Goal: Transaction & Acquisition: Book appointment/travel/reservation

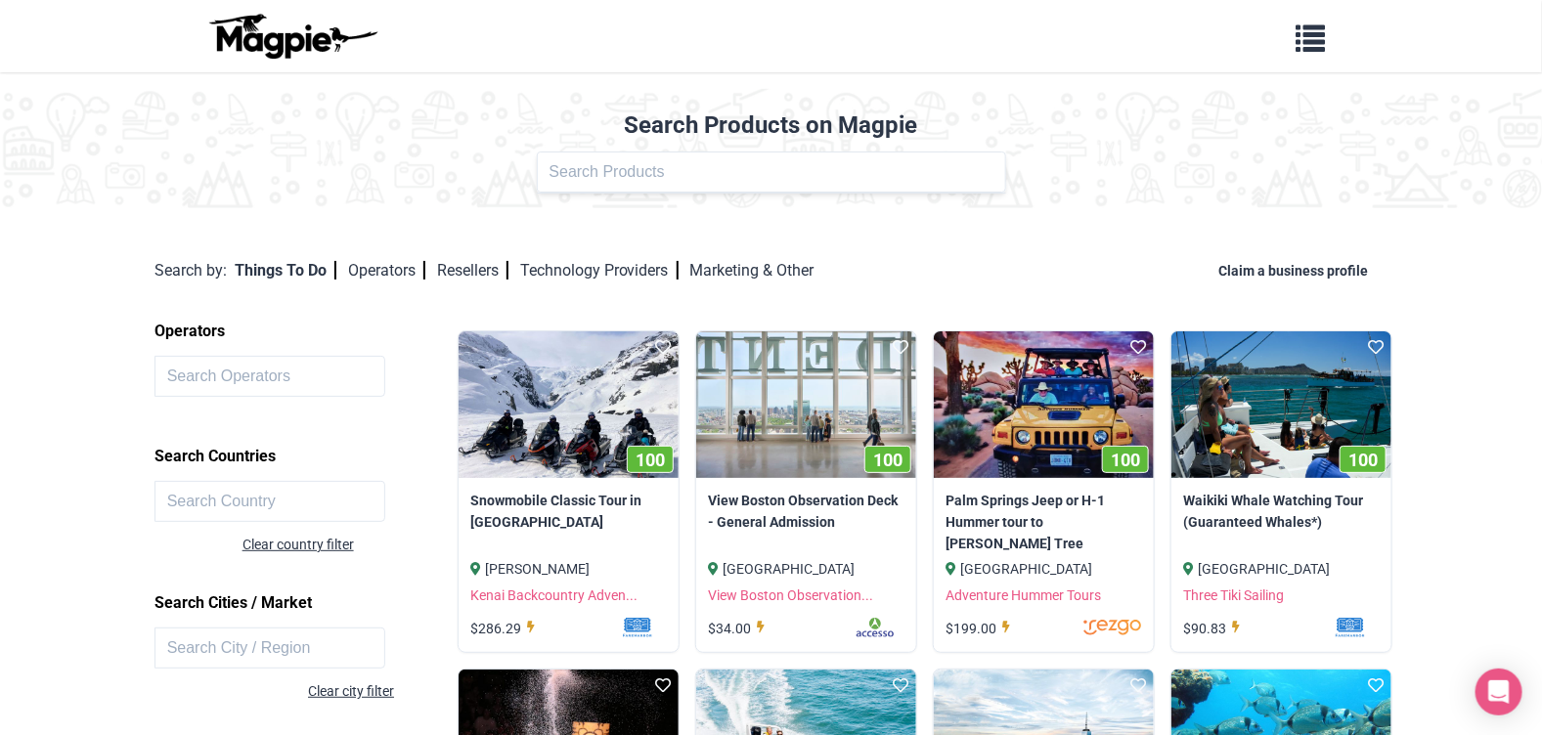
click at [186, 377] on input "text" at bounding box center [270, 376] width 232 height 41
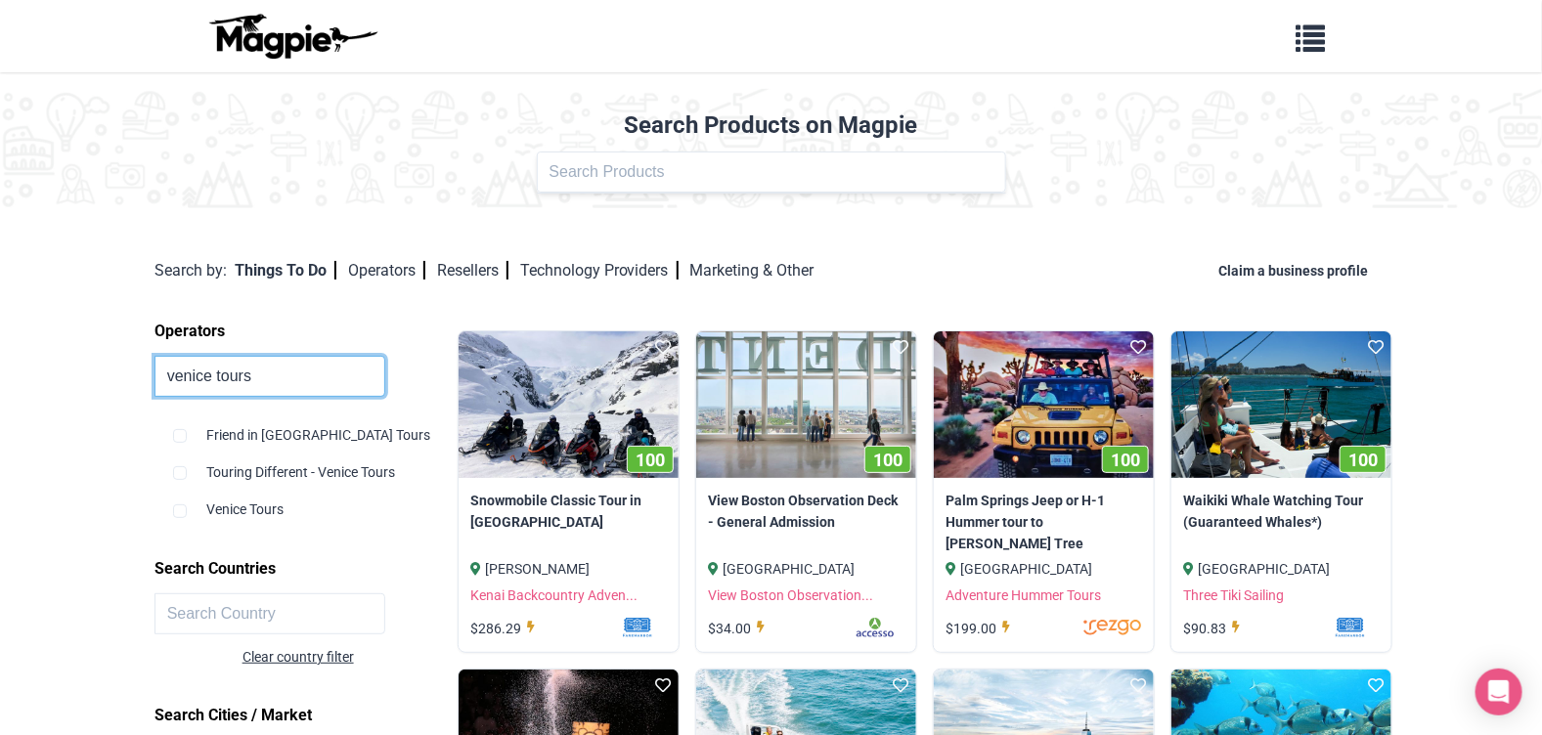
type input "venice tours"
click button at bounding box center [0, 0] width 0 height 0
click at [259, 510] on div "Venice Tours" at bounding box center [310, 501] width 275 height 37
click at [181, 509] on input "checkbox" at bounding box center [180, 511] width 14 height 14
checkbox input "true"
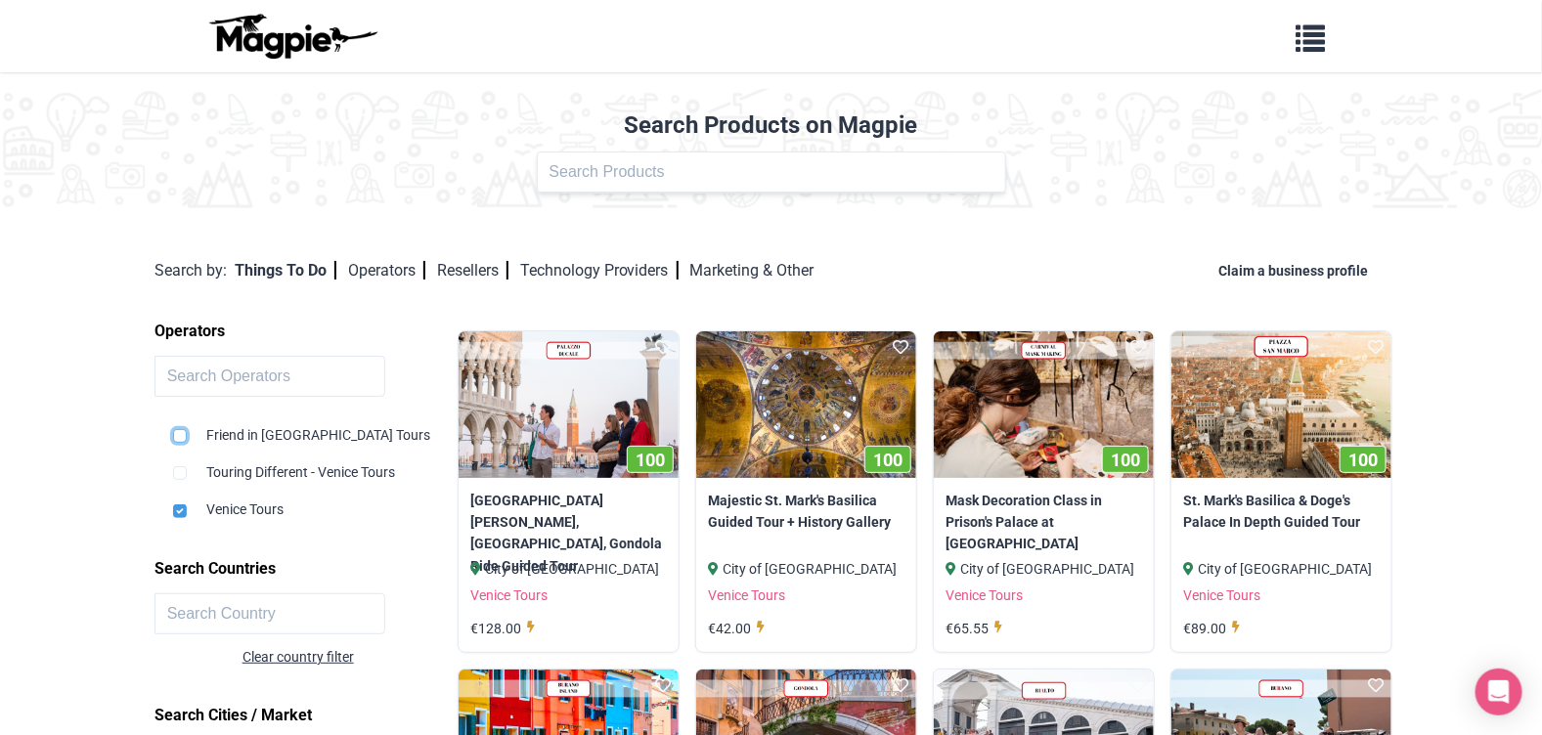
click at [177, 433] on input "checkbox" at bounding box center [180, 436] width 14 height 14
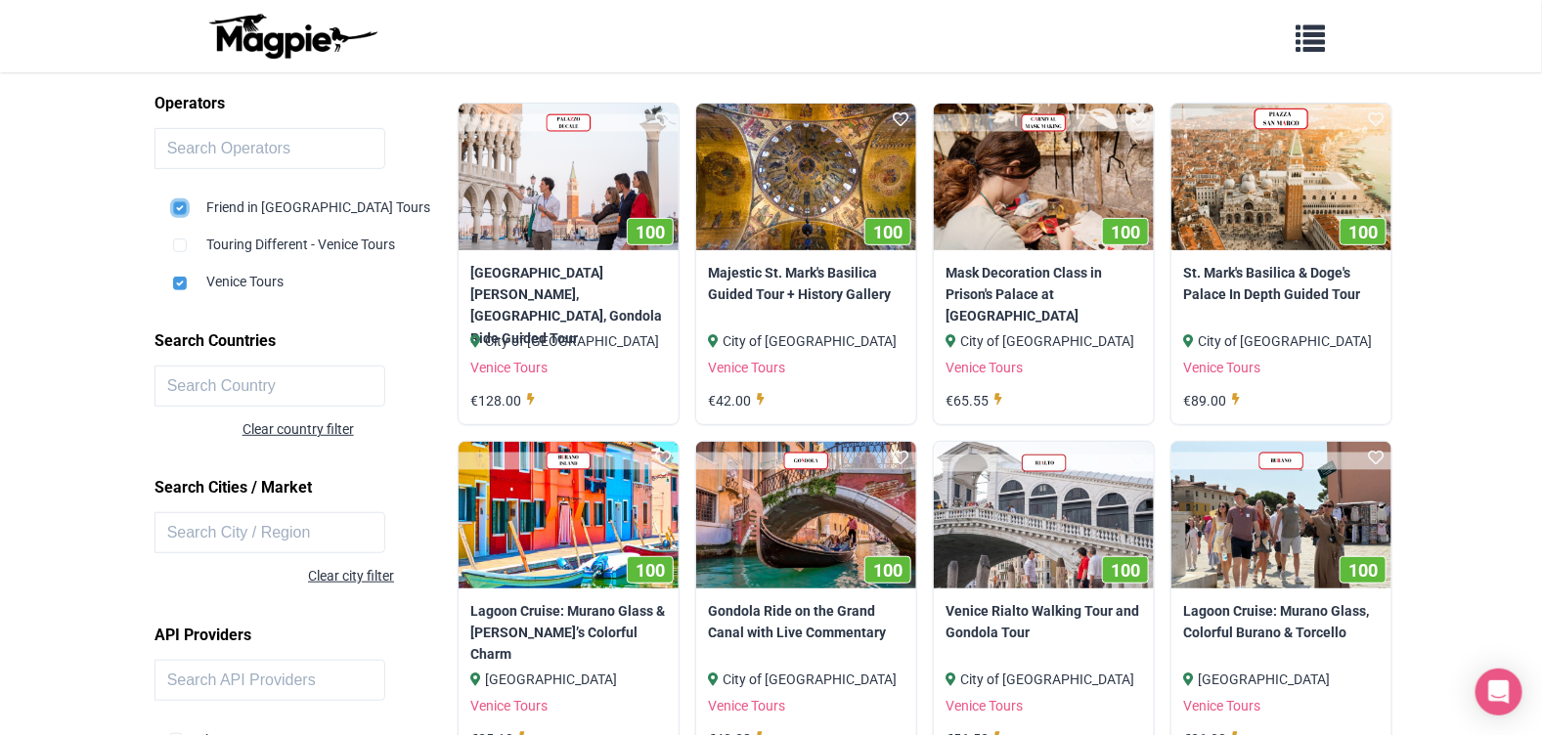
scroll to position [285, 0]
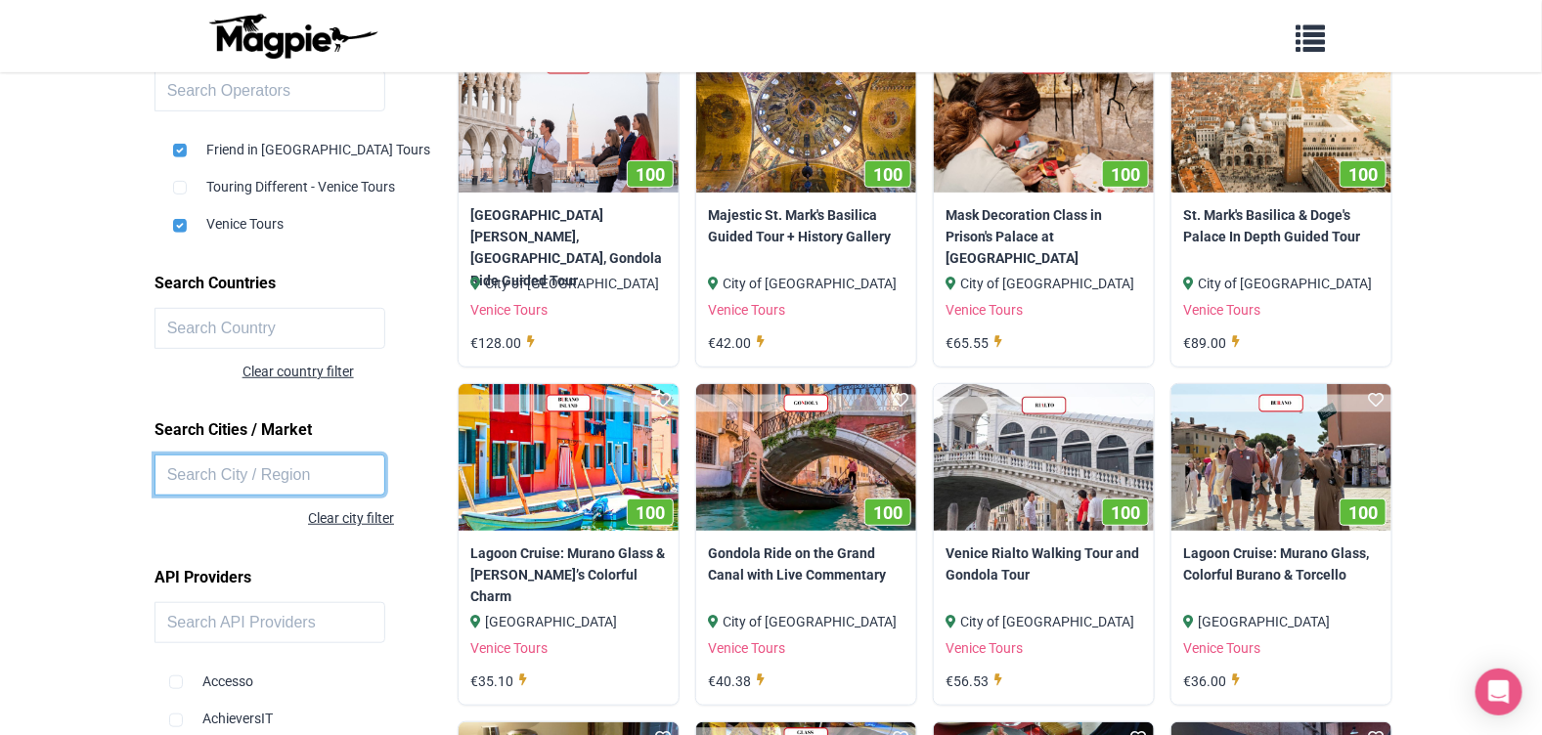
click at [201, 467] on input "text" at bounding box center [270, 475] width 232 height 41
click at [181, 153] on input "checkbox" at bounding box center [180, 151] width 14 height 14
checkbox input "false"
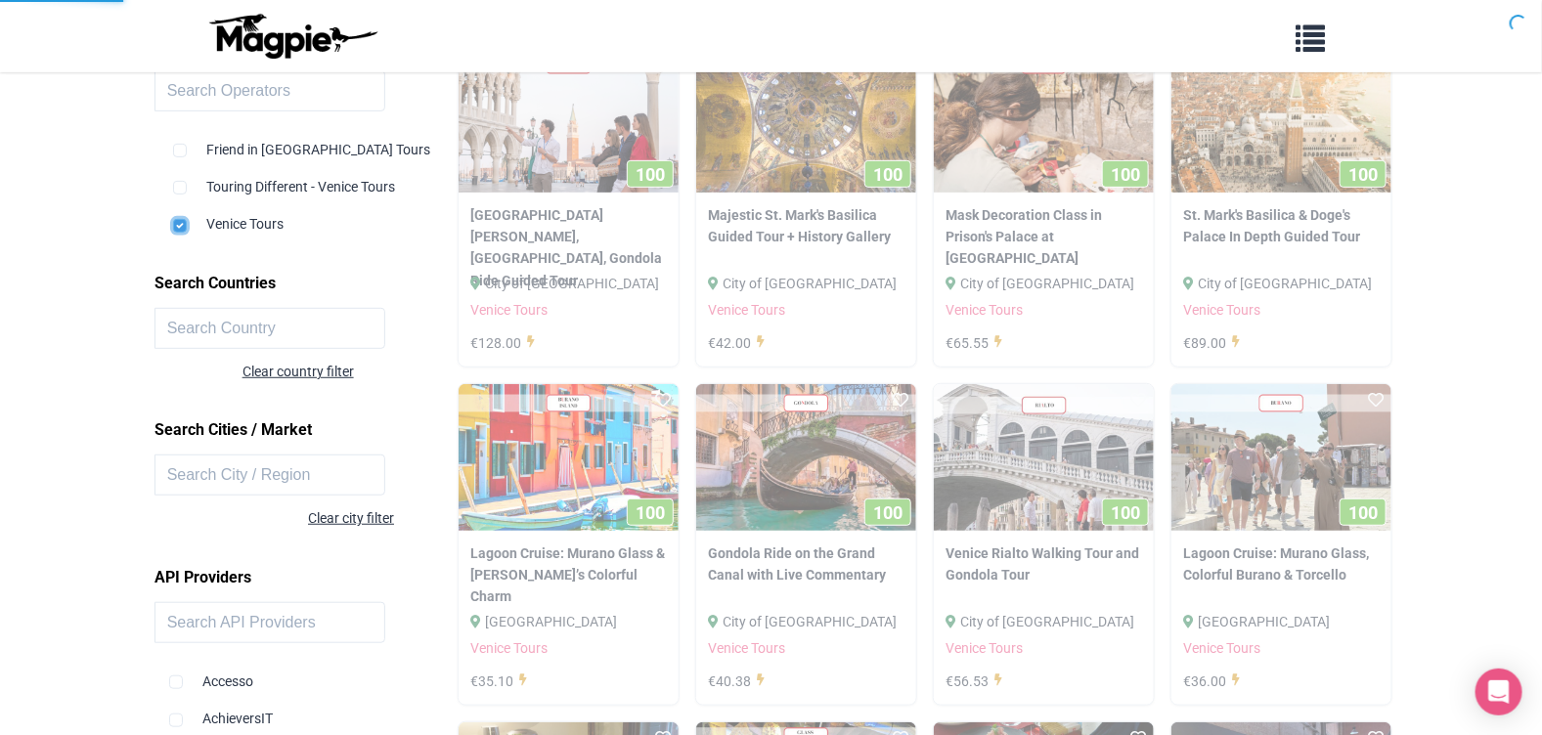
click at [173, 221] on input "checkbox" at bounding box center [180, 226] width 14 height 14
checkbox input "false"
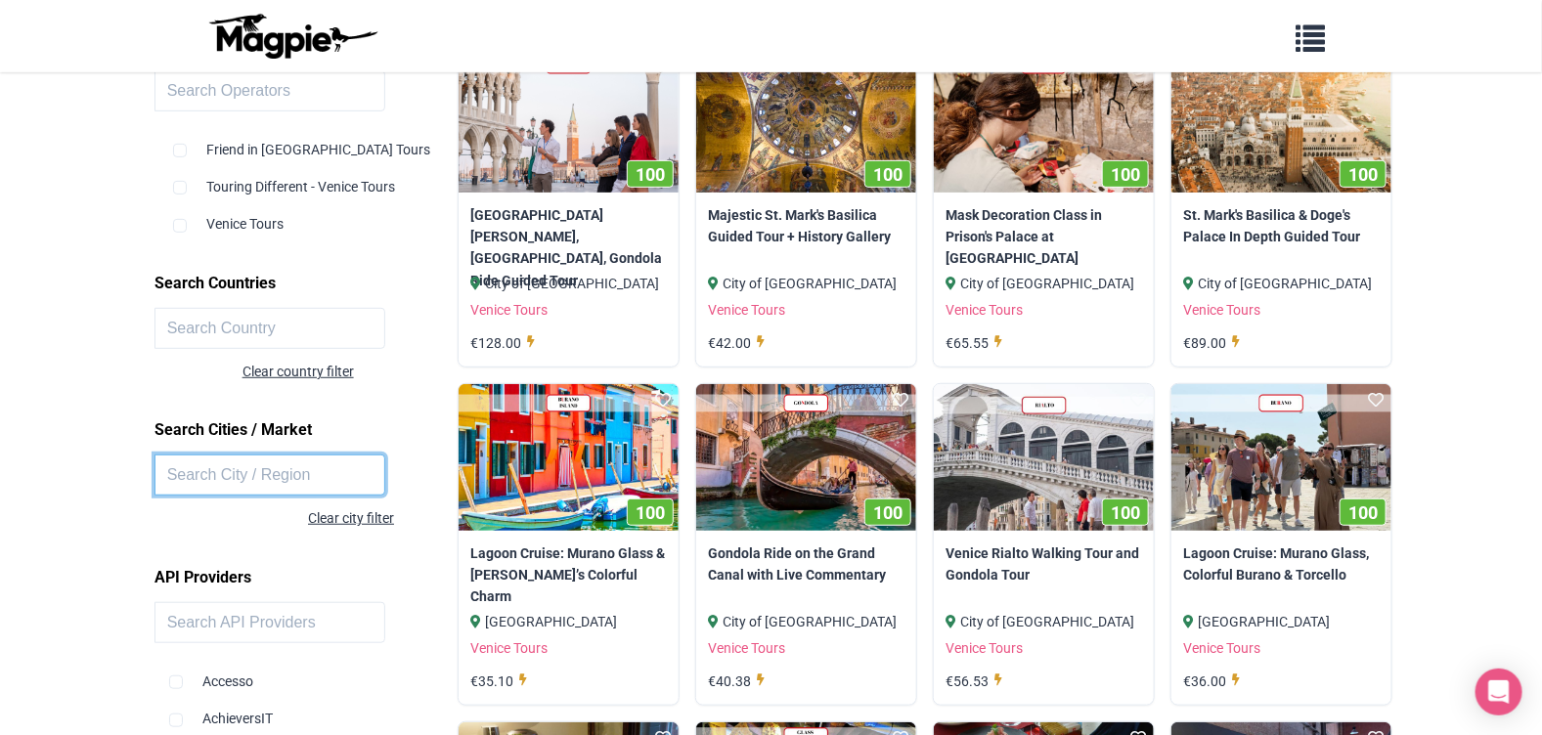
click at [174, 470] on input "text" at bounding box center [270, 475] width 232 height 41
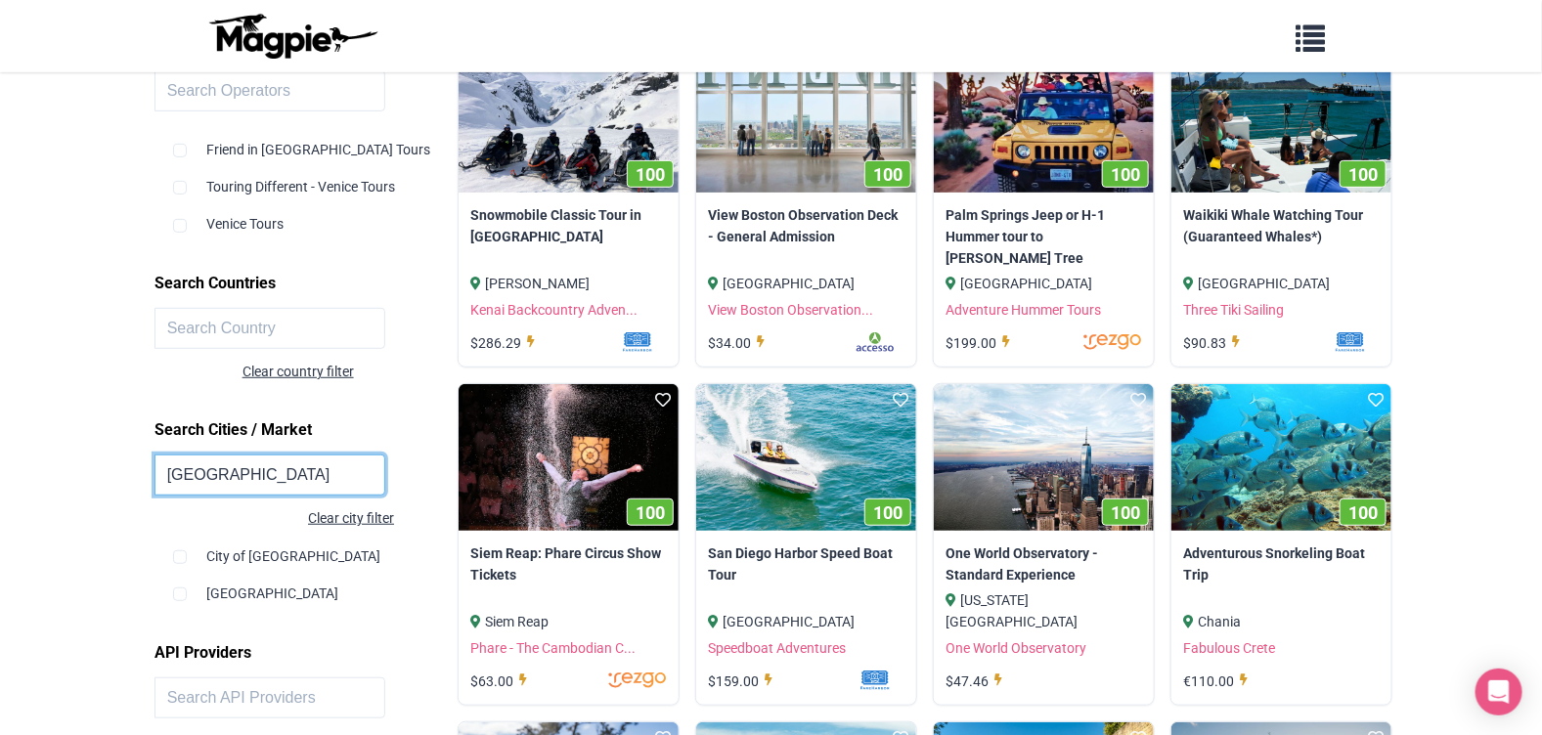
type input "[GEOGRAPHIC_DATA]"
click at [178, 554] on input "checkbox" at bounding box center [180, 557] width 14 height 14
checkbox input "true"
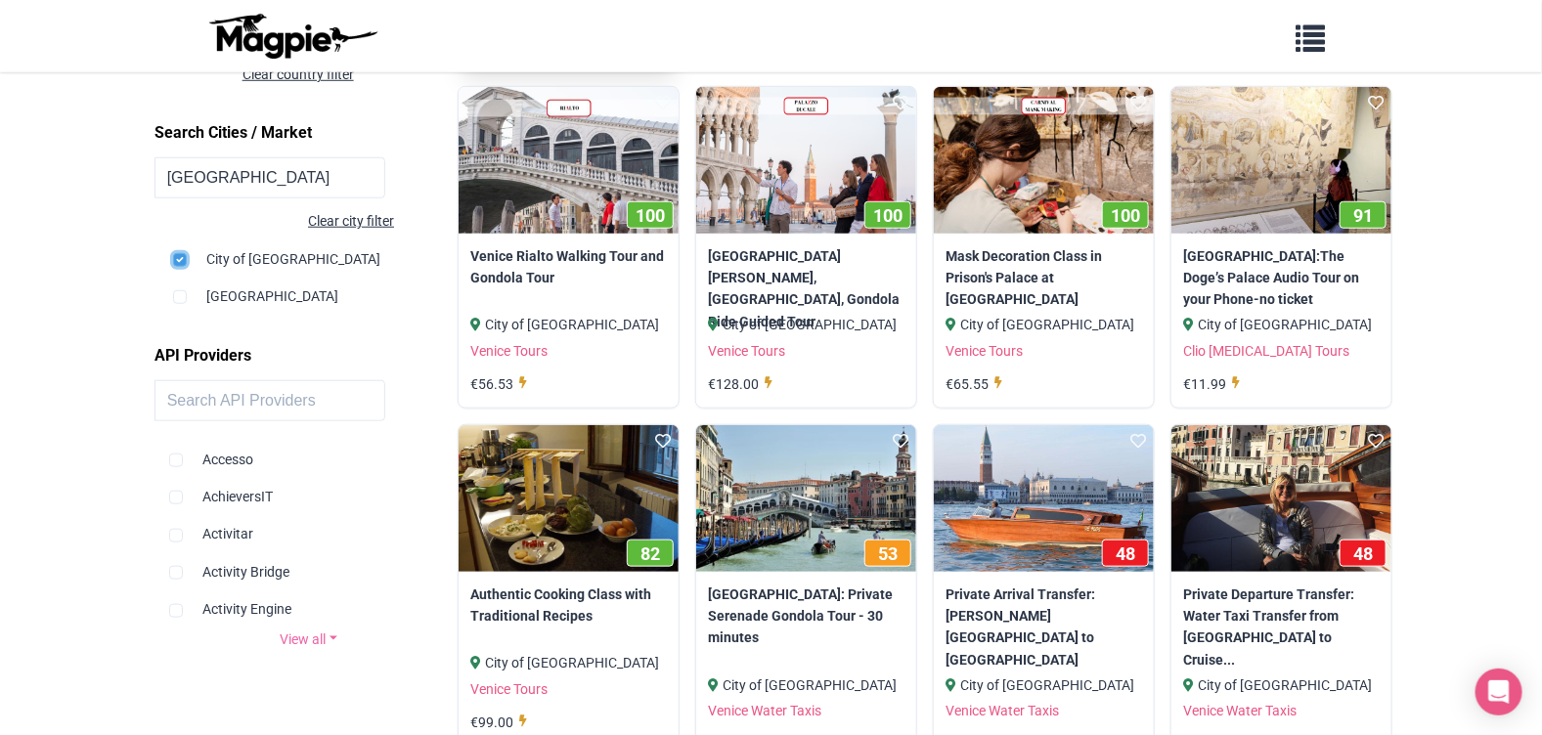
scroll to position [547, 0]
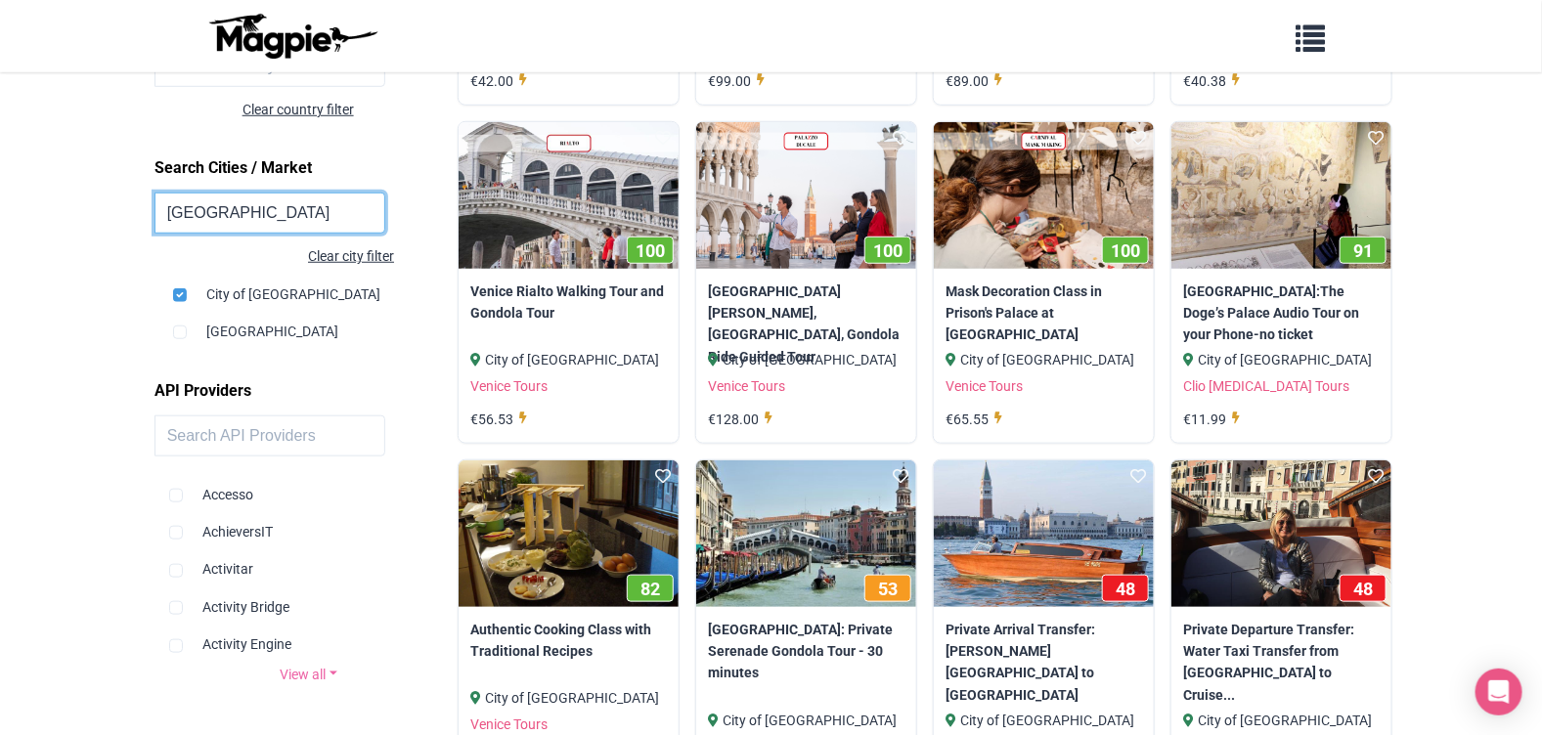
click at [240, 203] on input "[GEOGRAPHIC_DATA]" at bounding box center [270, 213] width 232 height 41
drag, startPoint x: 240, startPoint y: 203, endPoint x: 87, endPoint y: 202, distance: 152.5
click at [87, 202] on body "Problems we solve Products Content Management and Distribution Magpie for Resel…" at bounding box center [771, 339] width 1542 height 1773
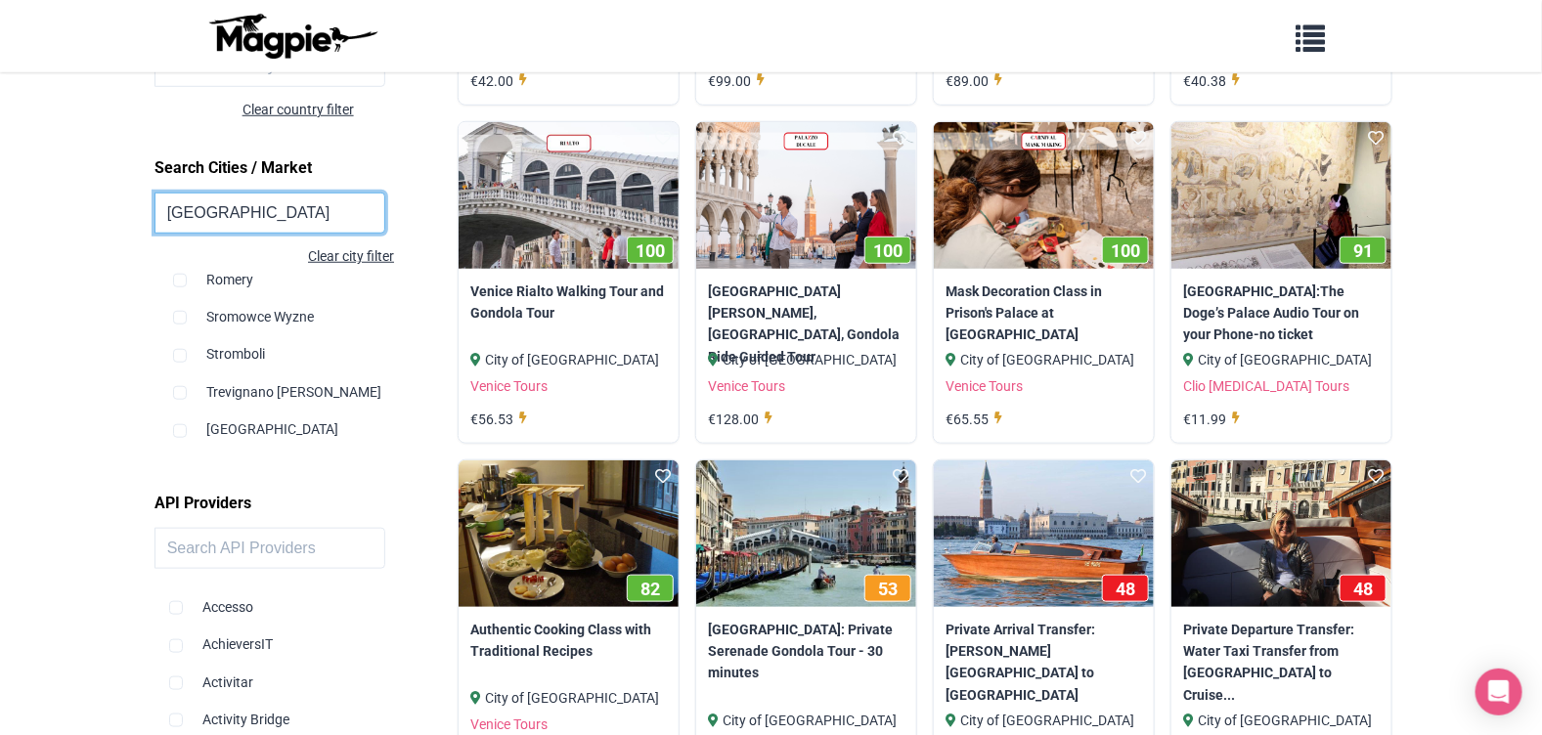
scroll to position [37, 0]
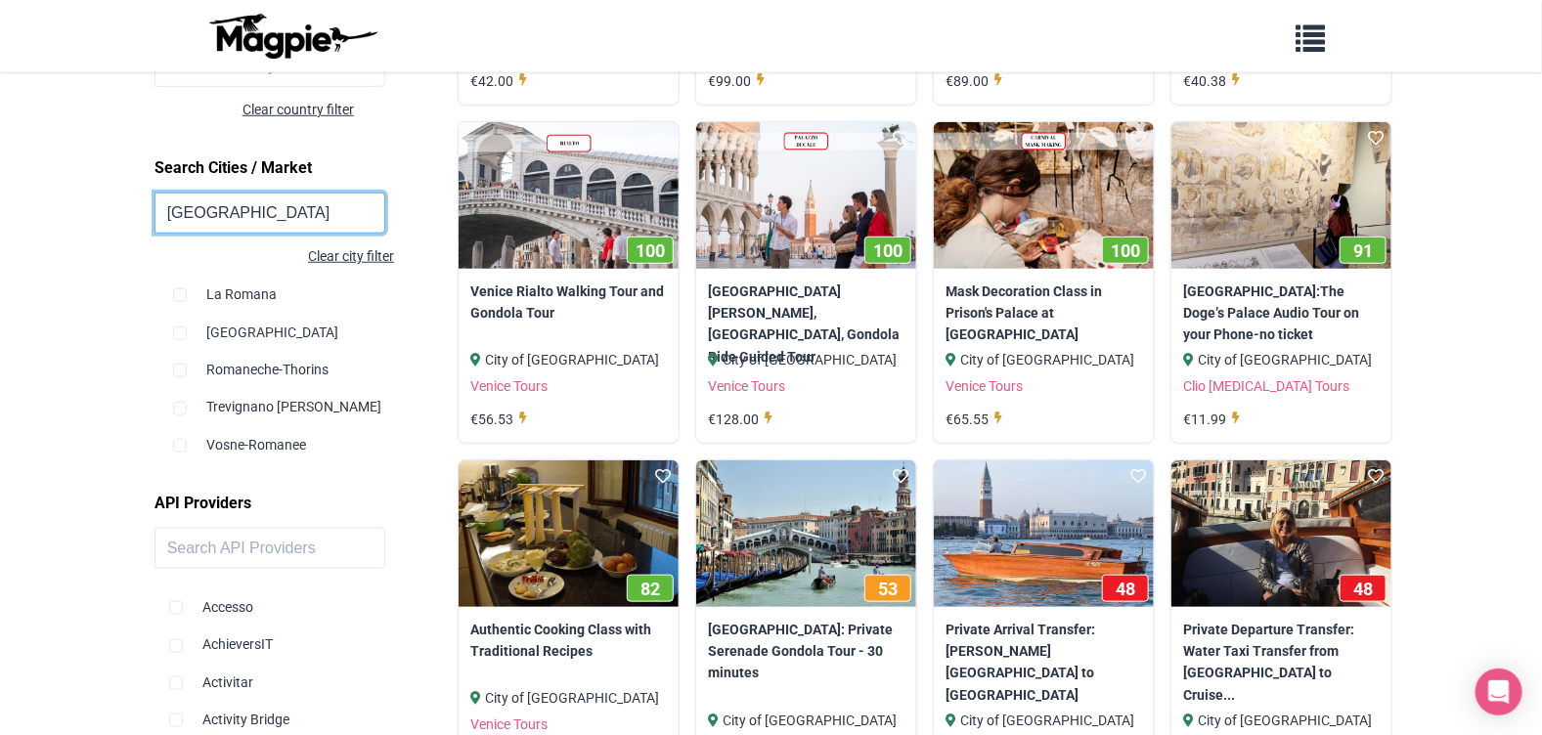
type input "[GEOGRAPHIC_DATA]"
click at [177, 265] on input "checkbox" at bounding box center [180, 258] width 14 height 14
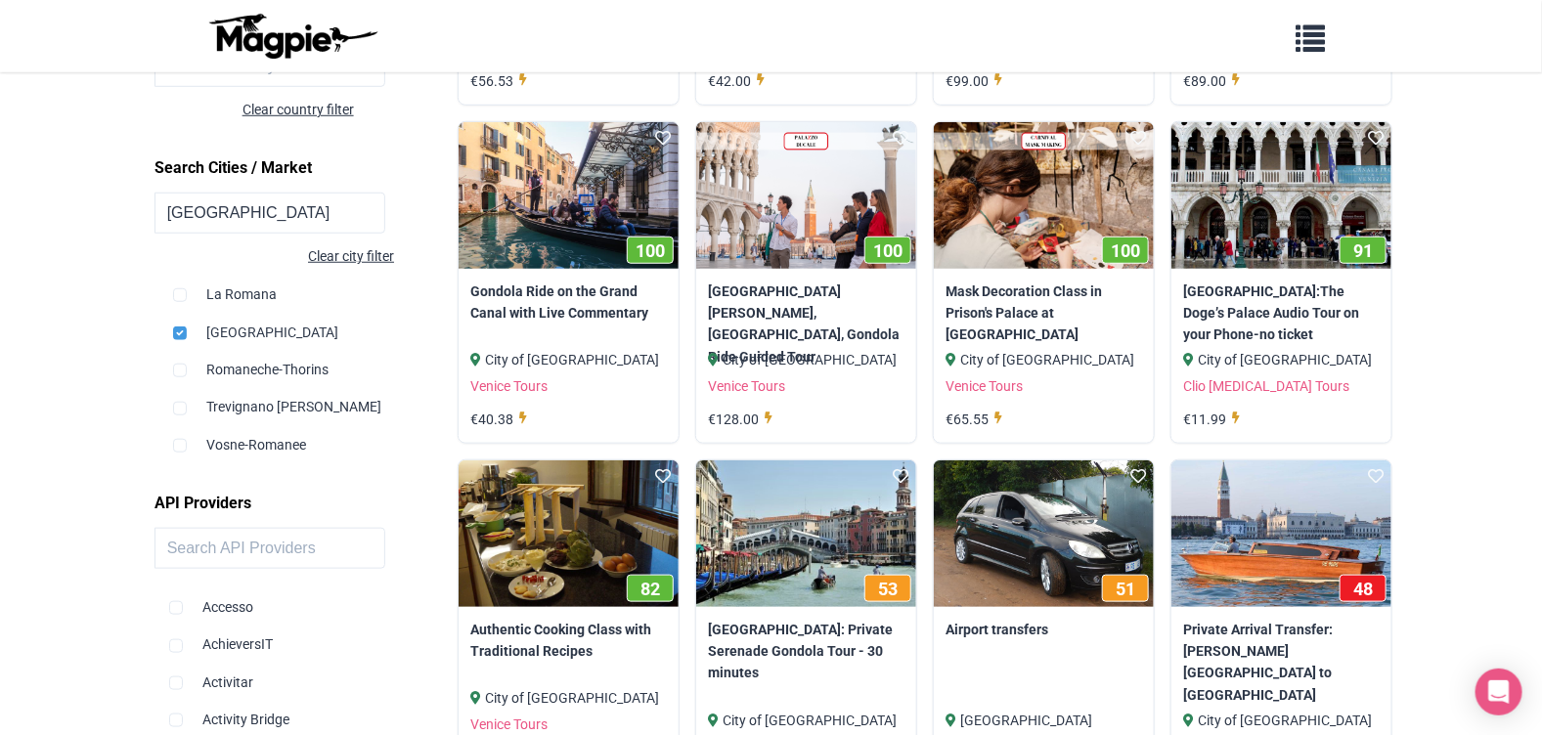
click at [360, 260] on div "Clear city filter" at bounding box center [274, 256] width 240 height 22
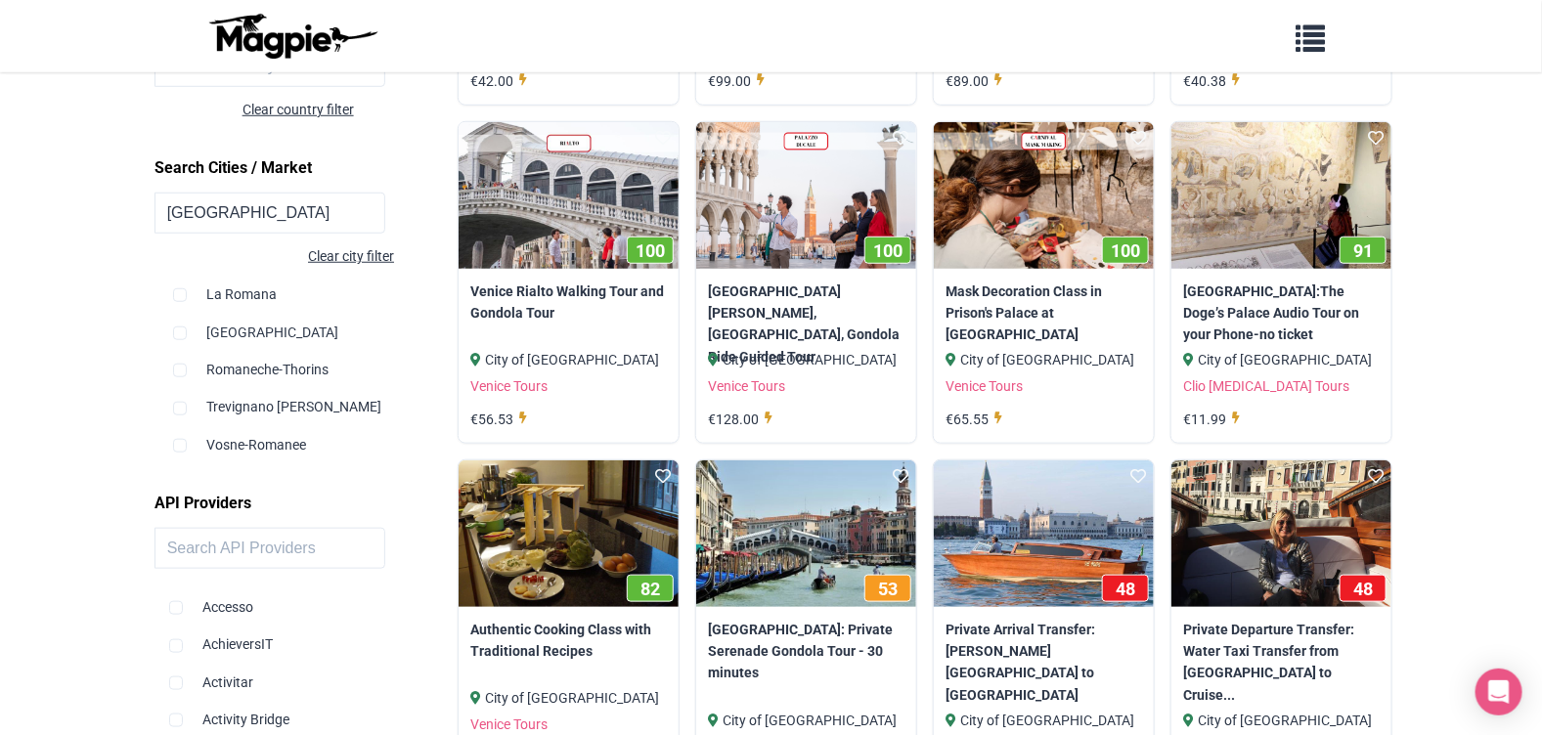
click at [363, 255] on div "Clear city filter" at bounding box center [274, 256] width 240 height 22
click at [174, 265] on input "checkbox" at bounding box center [180, 258] width 14 height 14
checkbox input "true"
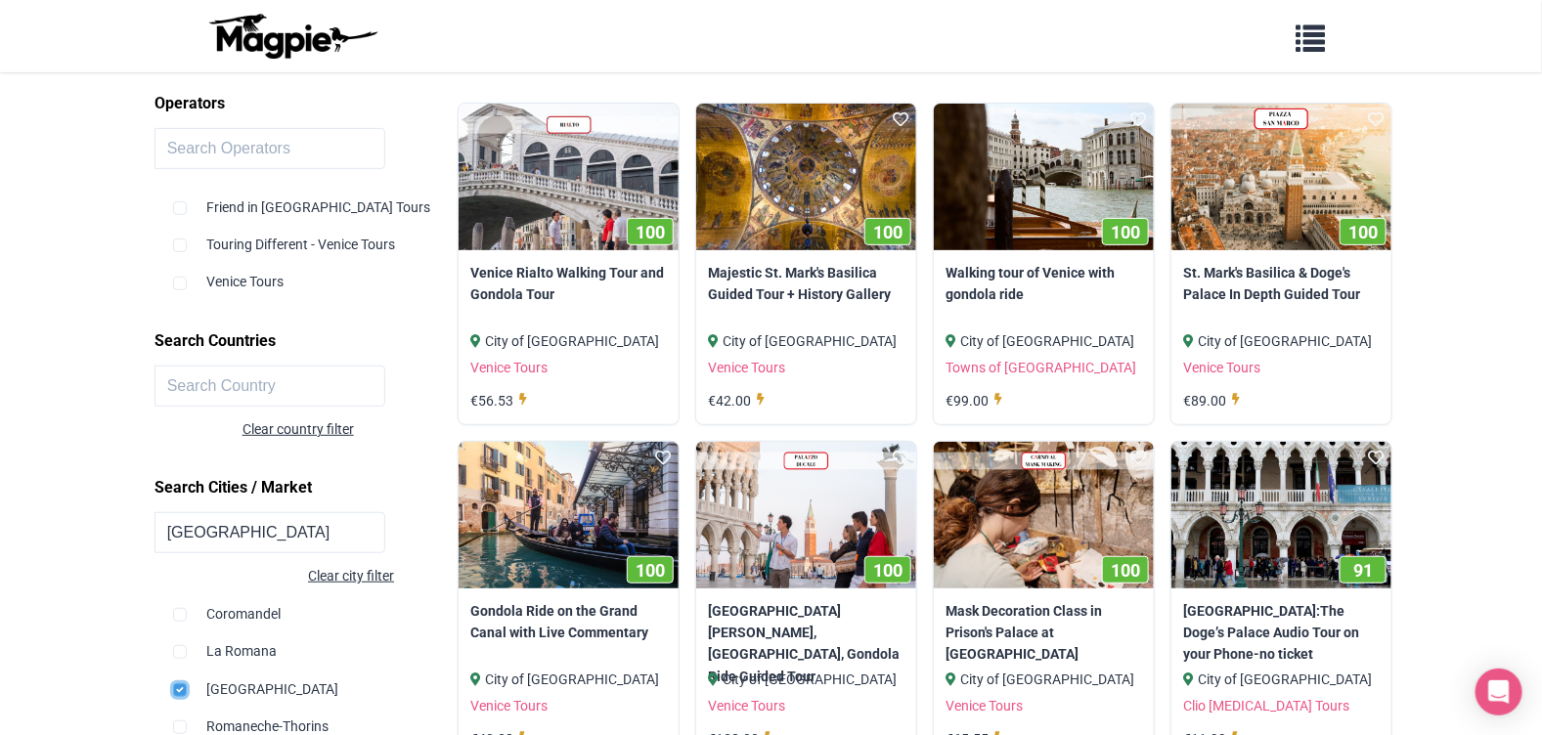
scroll to position [195, 0]
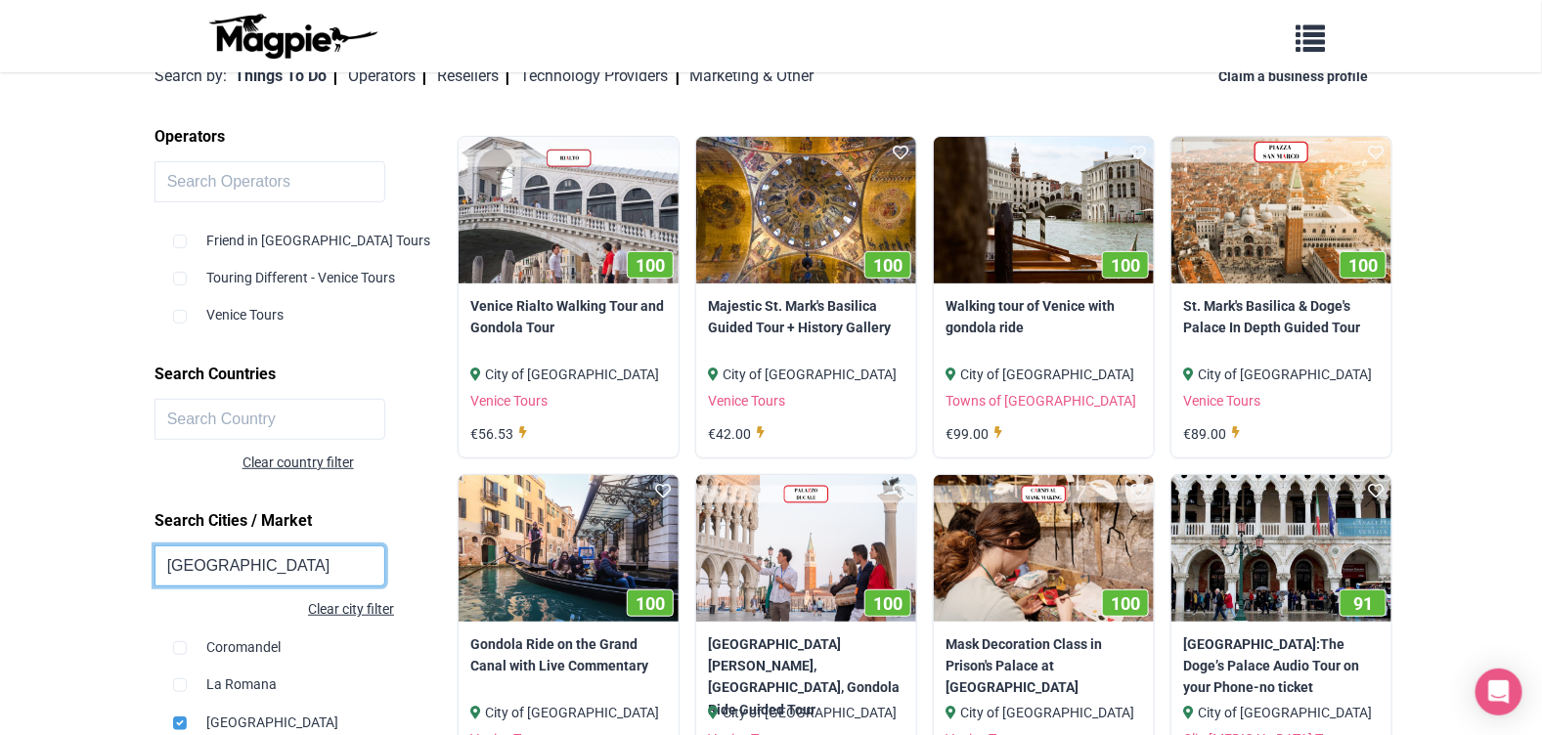
click at [226, 559] on input "[GEOGRAPHIC_DATA]" at bounding box center [270, 566] width 232 height 41
drag, startPoint x: 226, startPoint y: 559, endPoint x: 76, endPoint y: 562, distance: 149.6
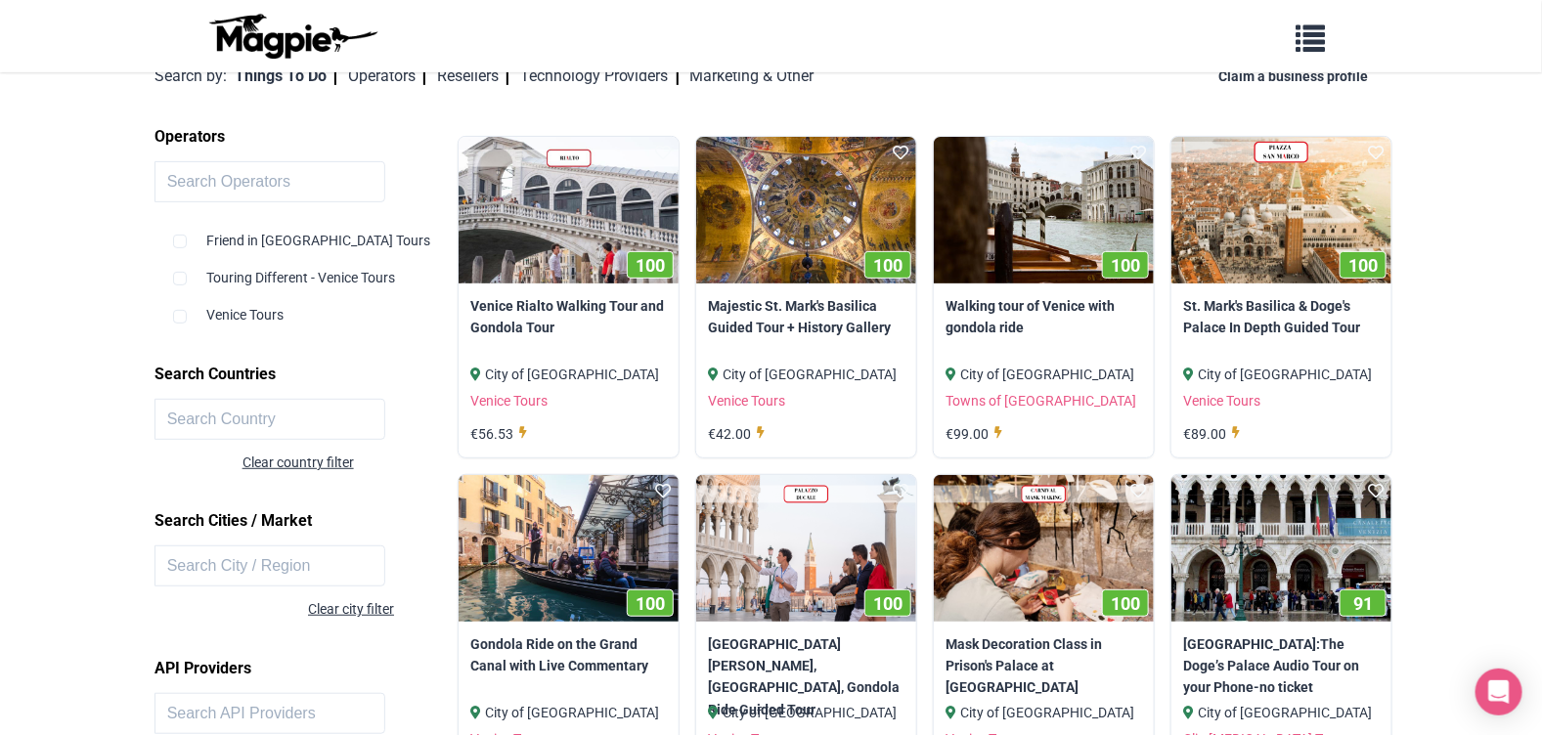
click at [337, 609] on div "Clear city filter" at bounding box center [274, 609] width 240 height 22
click at [192, 558] on input "text" at bounding box center [270, 566] width 232 height 41
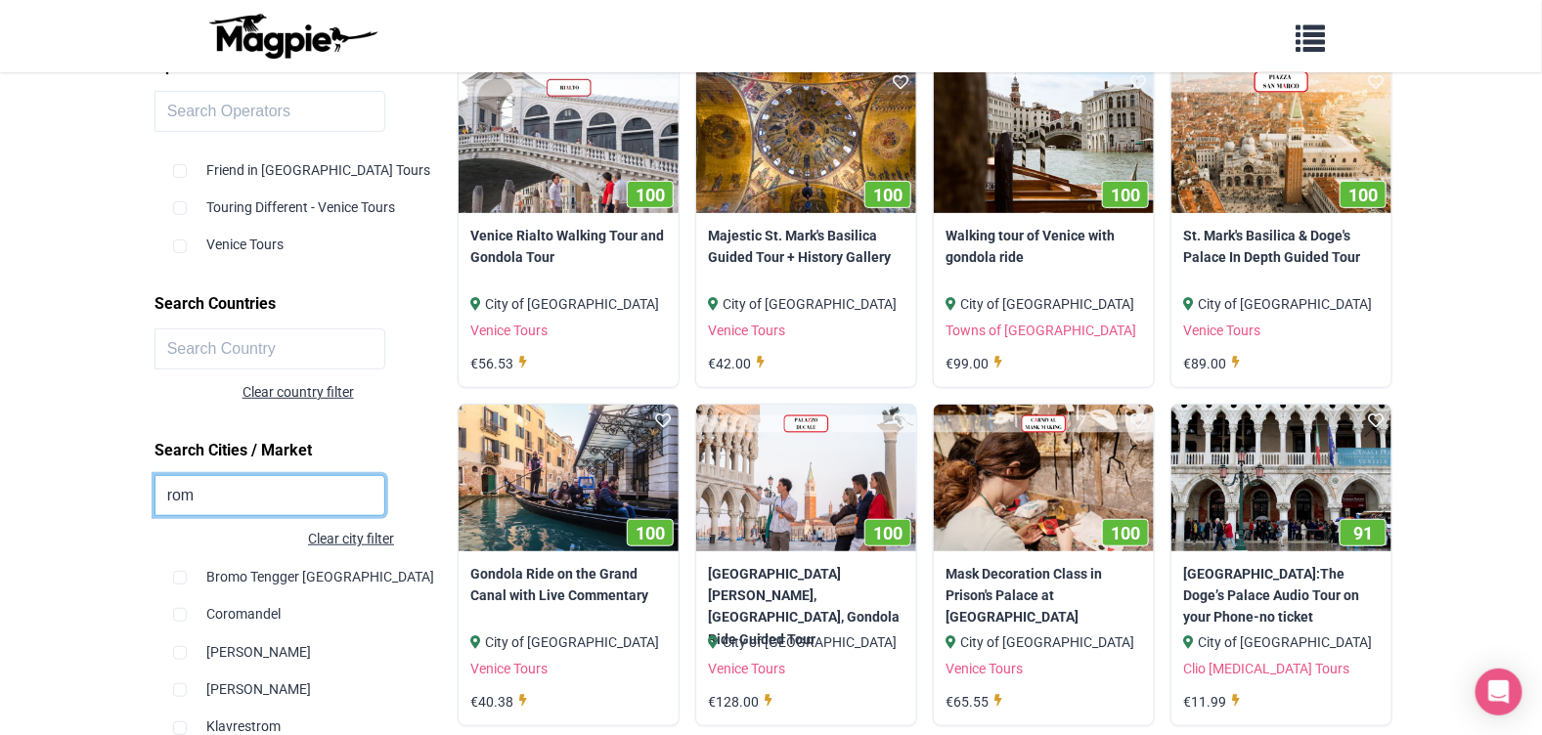
scroll to position [390, 0]
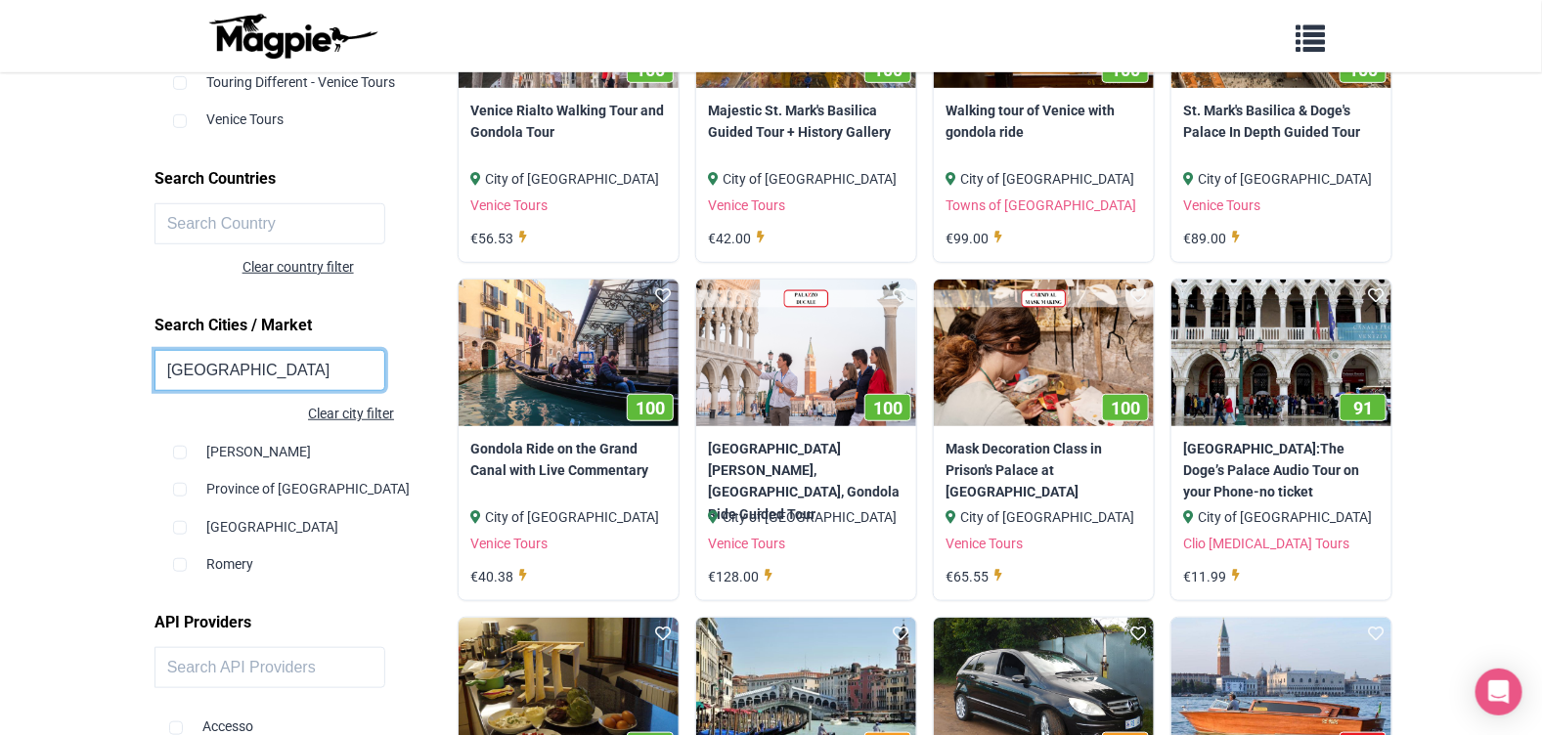
type input "[GEOGRAPHIC_DATA]"
click at [184, 459] on input "checkbox" at bounding box center [180, 453] width 14 height 14
checkbox input "true"
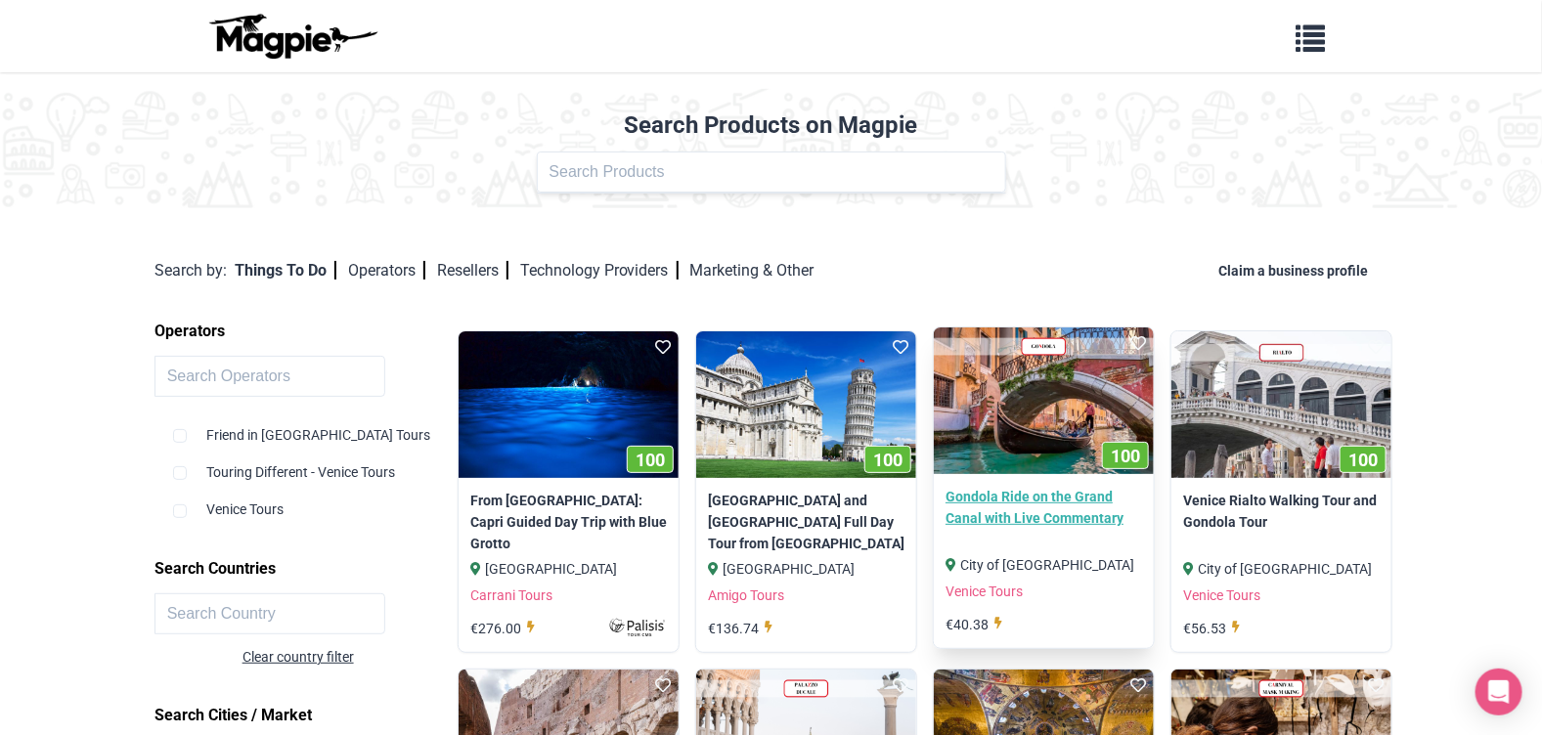
click at [1034, 503] on link "Gondola Ride on the Grand Canal with Live Commentary" at bounding box center [1043, 508] width 197 height 44
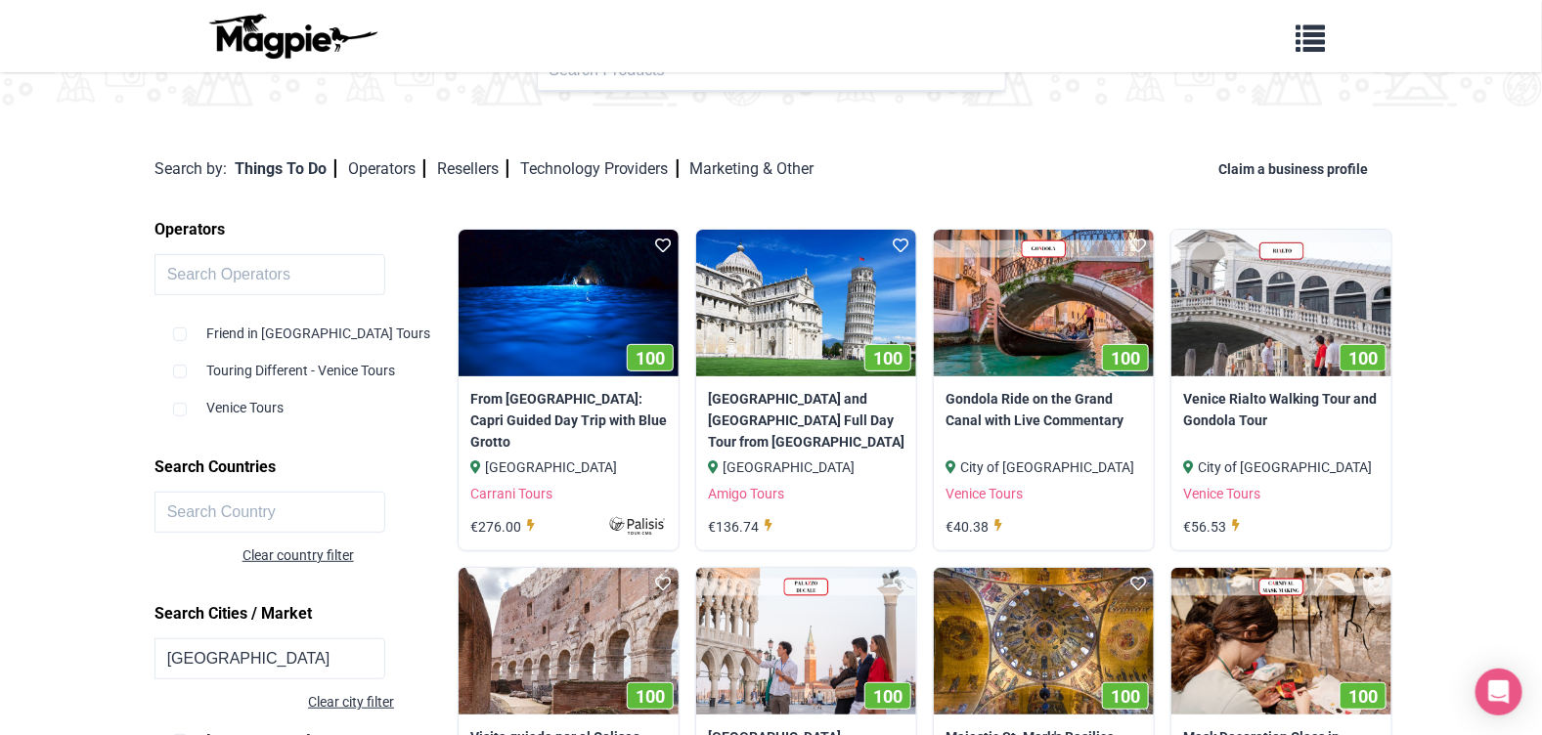
scroll to position [195, 0]
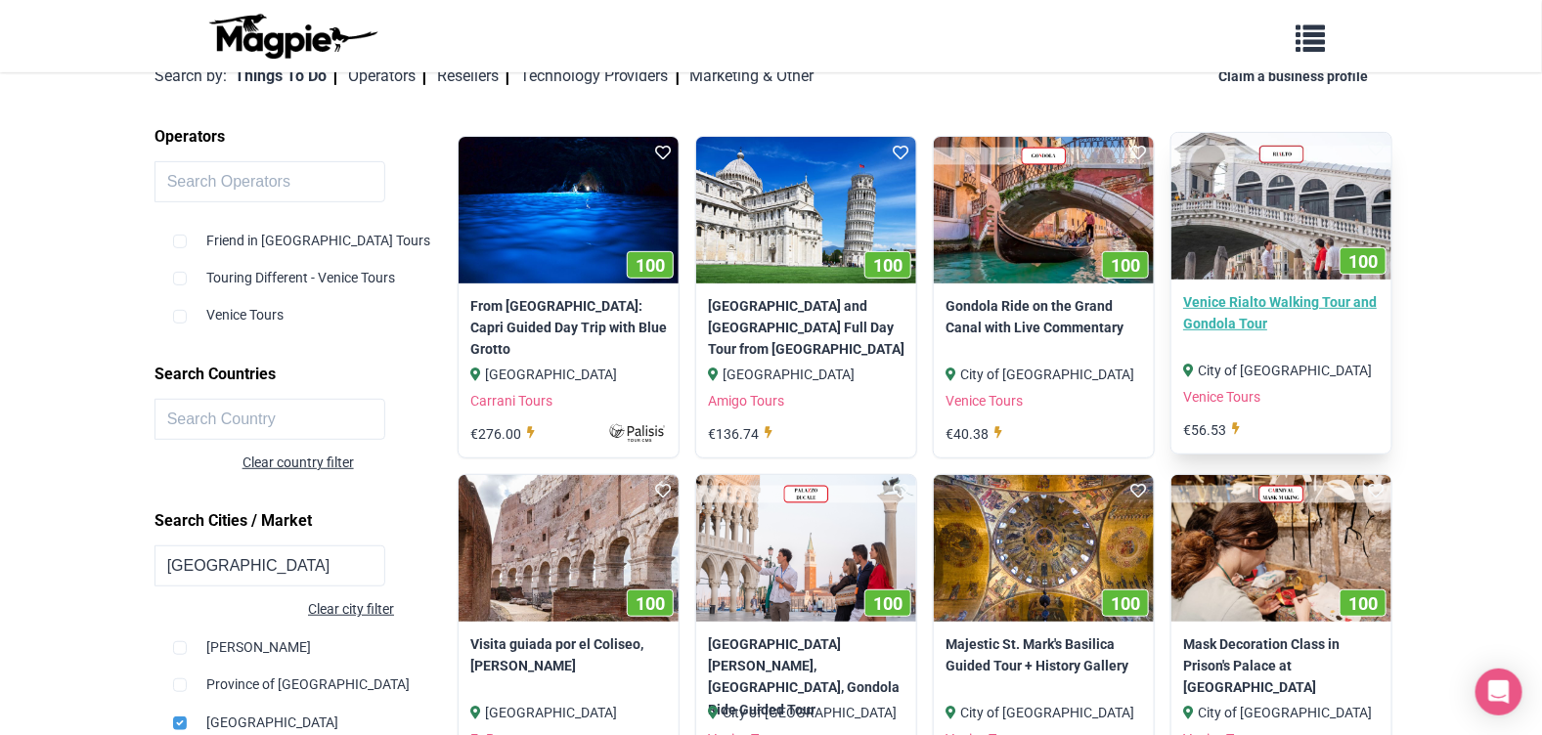
click at [1270, 302] on link "Venice Rialto Walking Tour and Gondola Tour" at bounding box center [1281, 313] width 197 height 44
